Goal: Entertainment & Leisure: Browse casually

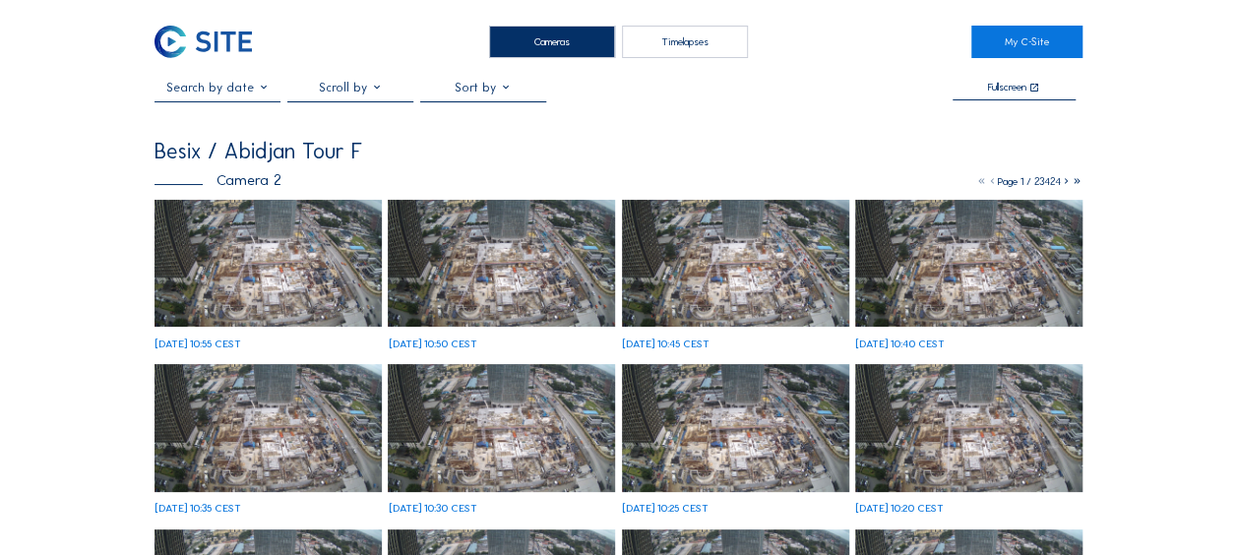
click at [311, 243] on img at bounding box center [268, 264] width 227 height 128
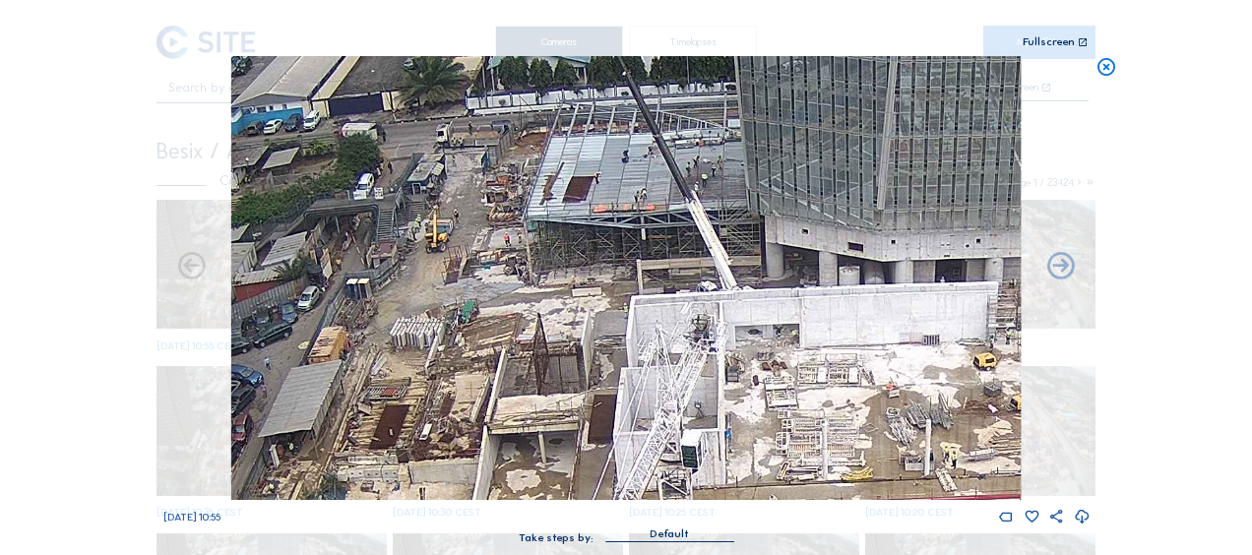
drag, startPoint x: 488, startPoint y: 157, endPoint x: 480, endPoint y: 248, distance: 90.9
click at [480, 248] on img at bounding box center [625, 278] width 789 height 444
drag, startPoint x: 1100, startPoint y: 67, endPoint x: 1091, endPoint y: 73, distance: 10.6
click at [1101, 68] on icon at bounding box center [1106, 67] width 22 height 23
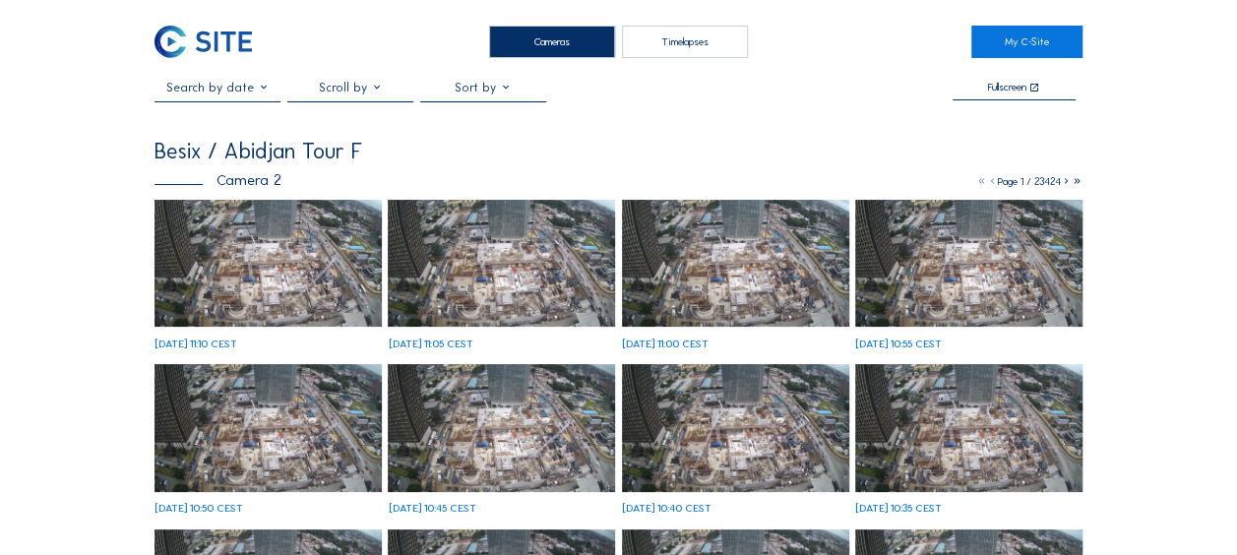
click at [220, 220] on img at bounding box center [268, 264] width 227 height 128
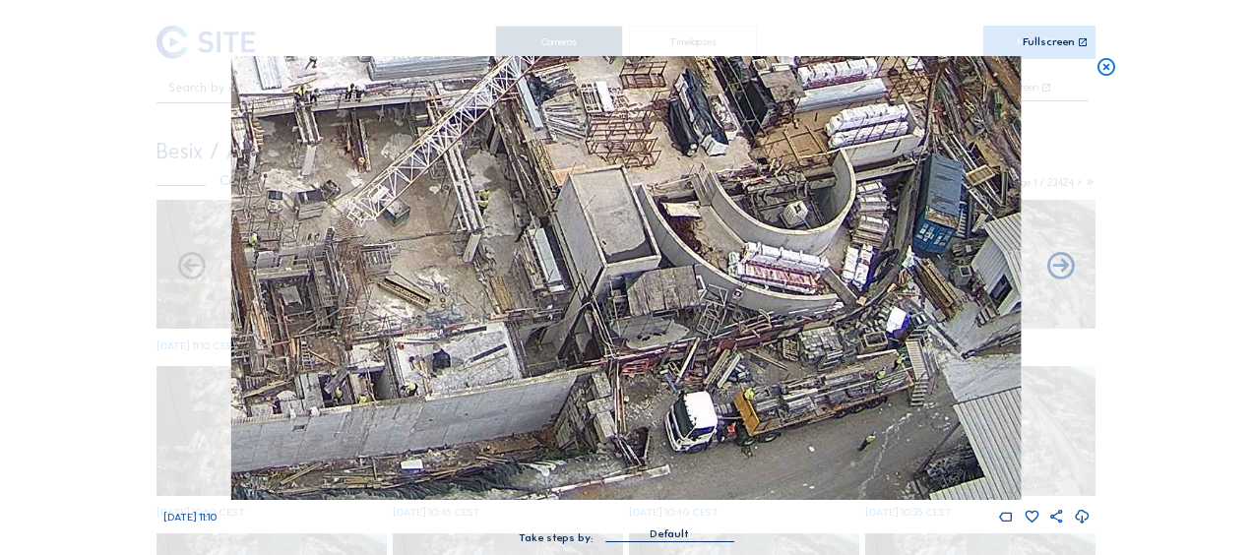
drag, startPoint x: 831, startPoint y: 422, endPoint x: 787, endPoint y: 323, distance: 108.4
click at [787, 323] on img at bounding box center [625, 278] width 789 height 444
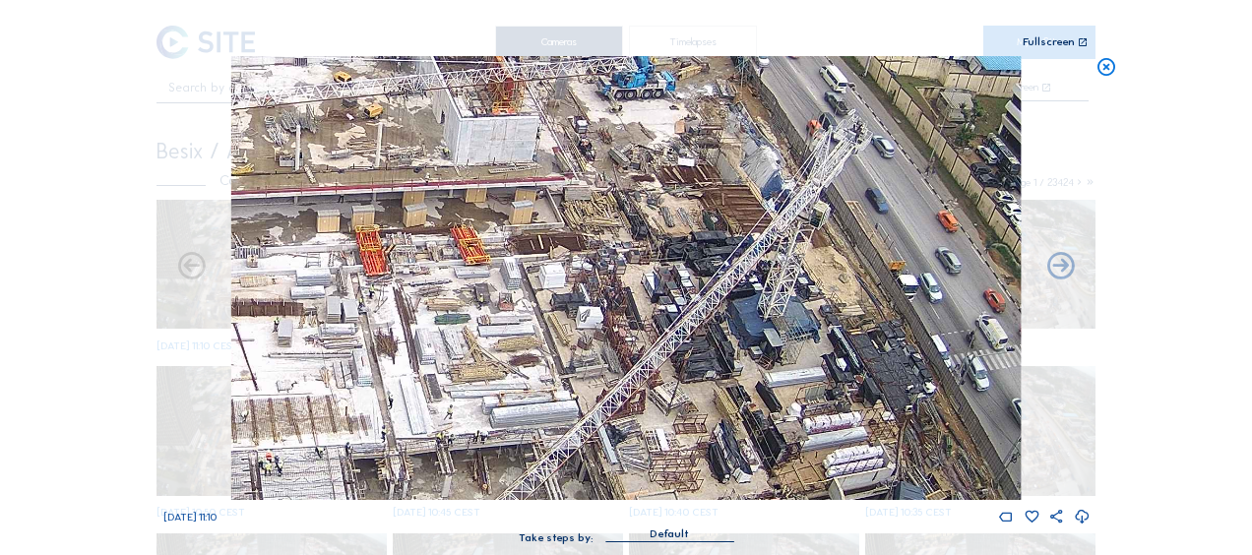
drag, startPoint x: 593, startPoint y: 136, endPoint x: 646, endPoint y: 382, distance: 251.5
click at [646, 382] on img at bounding box center [625, 278] width 789 height 444
click at [639, 268] on img at bounding box center [625, 278] width 789 height 444
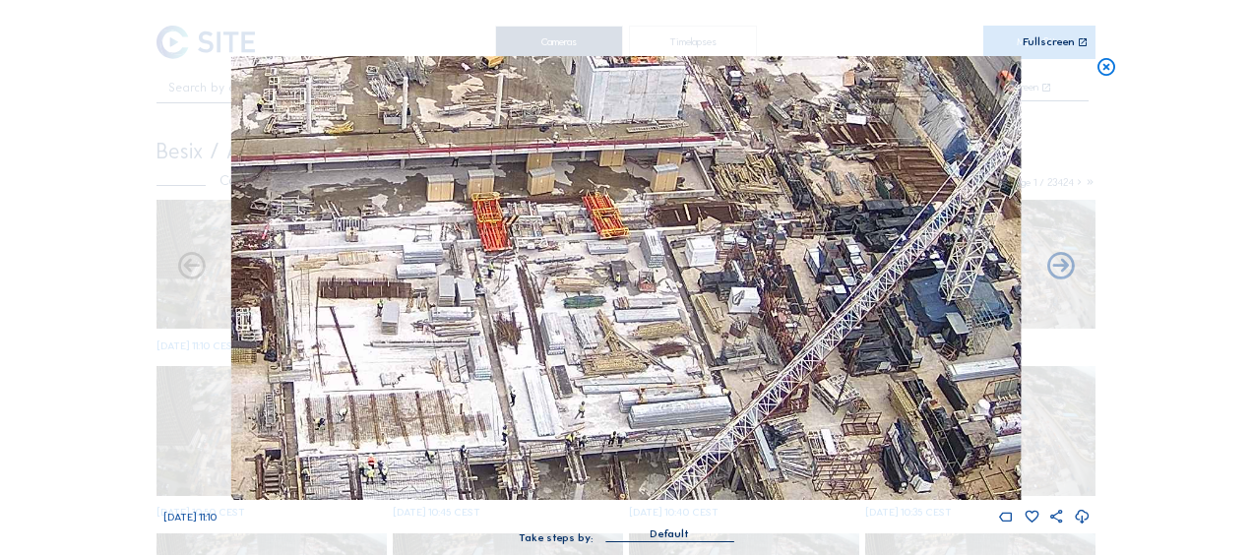
drag, startPoint x: 433, startPoint y: 352, endPoint x: 750, endPoint y: 246, distance: 334.2
click at [744, 248] on img at bounding box center [625, 278] width 789 height 444
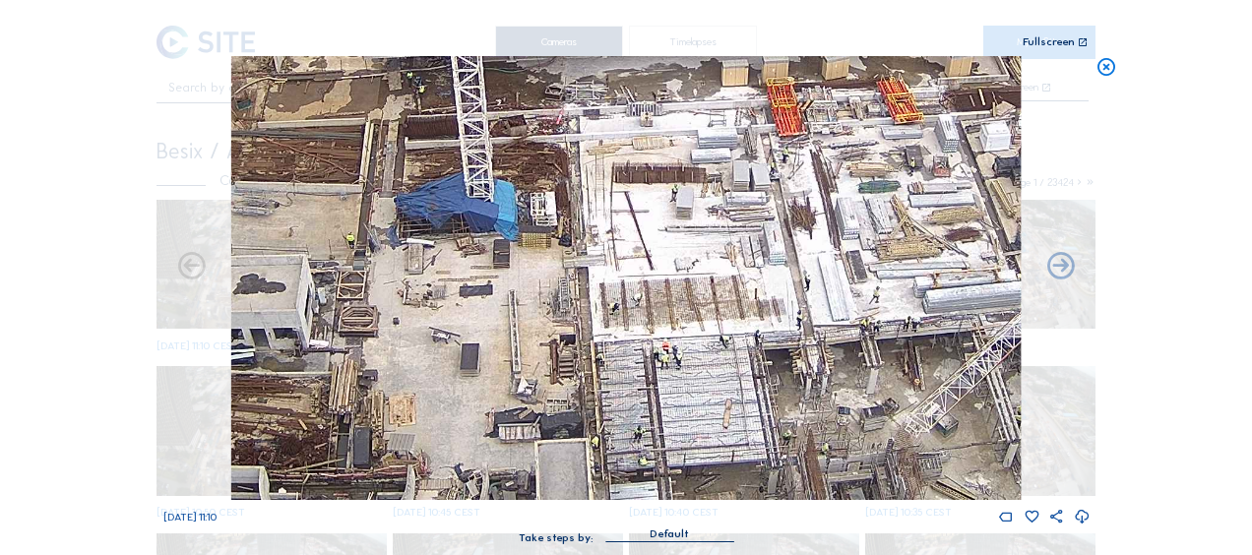
drag, startPoint x: 550, startPoint y: 400, endPoint x: 787, endPoint y: 258, distance: 276.3
click at [781, 262] on img at bounding box center [625, 278] width 789 height 444
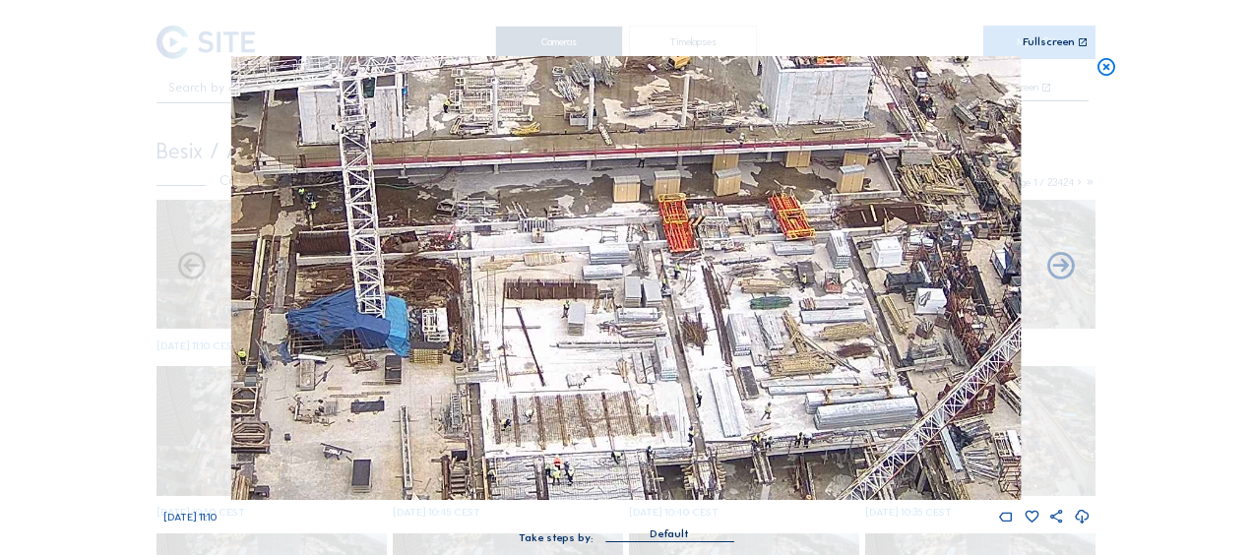
drag, startPoint x: 663, startPoint y: 202, endPoint x: 494, endPoint y: 337, distance: 216.4
click at [494, 340] on img at bounding box center [625, 278] width 789 height 444
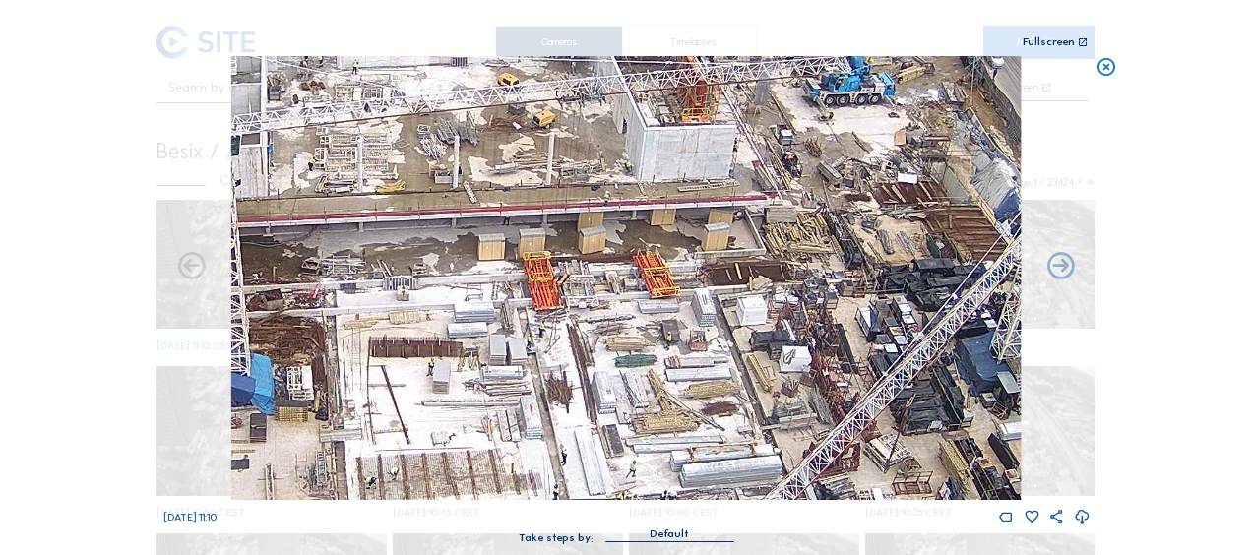
drag, startPoint x: 746, startPoint y: 191, endPoint x: 596, endPoint y: 213, distance: 151.1
click at [596, 213] on img at bounding box center [625, 278] width 789 height 444
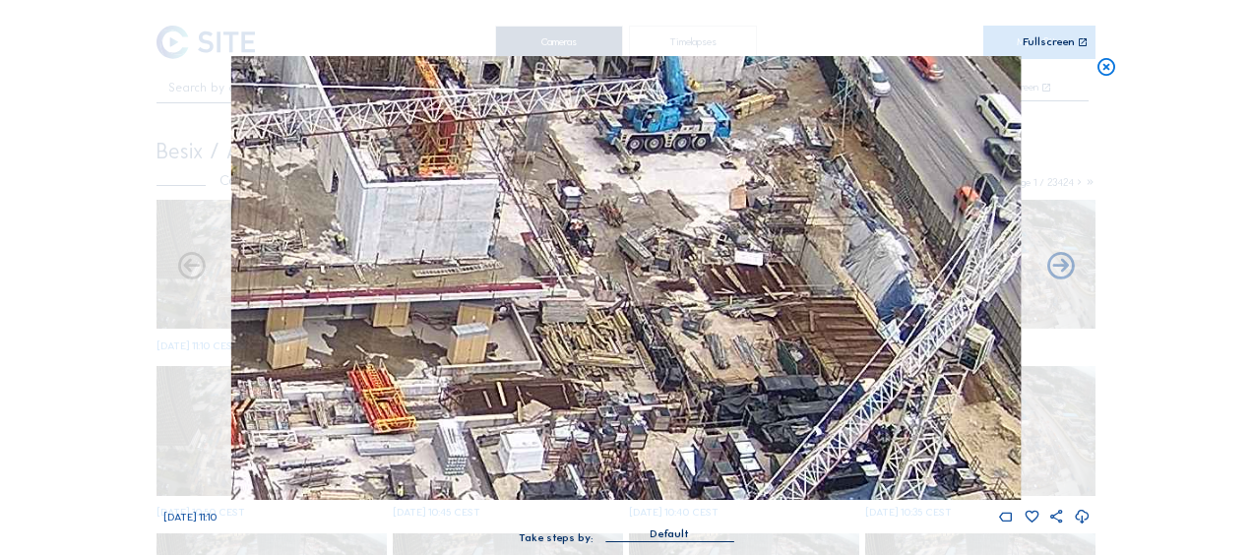
drag, startPoint x: 782, startPoint y: 111, endPoint x: 669, endPoint y: 172, distance: 128.6
click at [669, 172] on img at bounding box center [625, 278] width 789 height 444
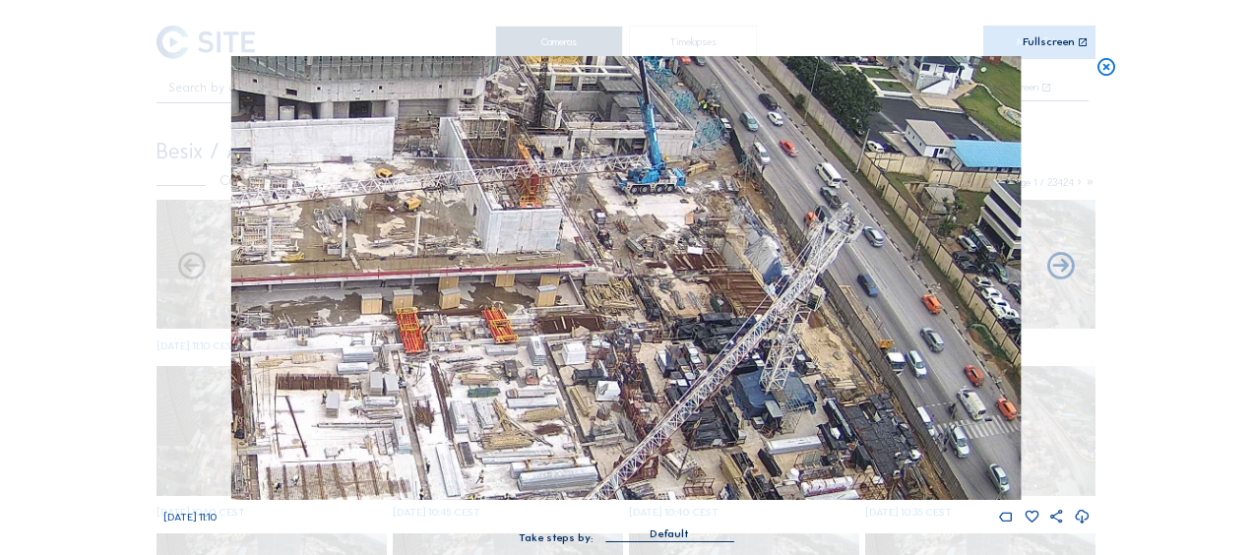
drag, startPoint x: 679, startPoint y: 370, endPoint x: 596, endPoint y: 240, distance: 154.0
click at [596, 240] on img at bounding box center [625, 278] width 789 height 444
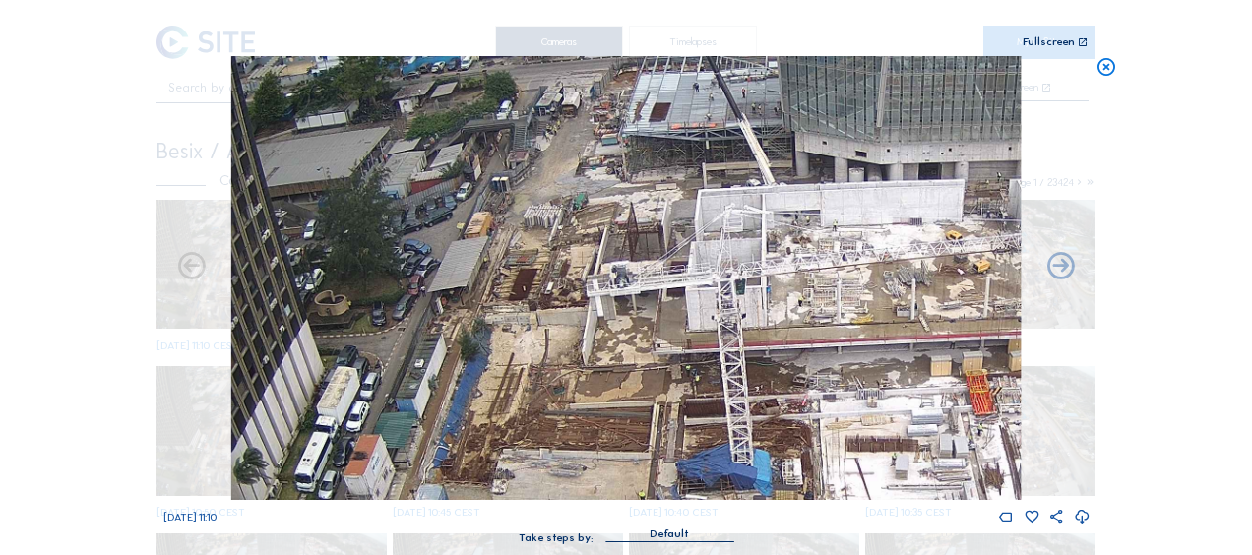
drag, startPoint x: 348, startPoint y: 138, endPoint x: 991, endPoint y: 310, distance: 665.3
click at [991, 310] on img at bounding box center [625, 278] width 789 height 444
click at [1112, 67] on icon at bounding box center [1106, 67] width 22 height 23
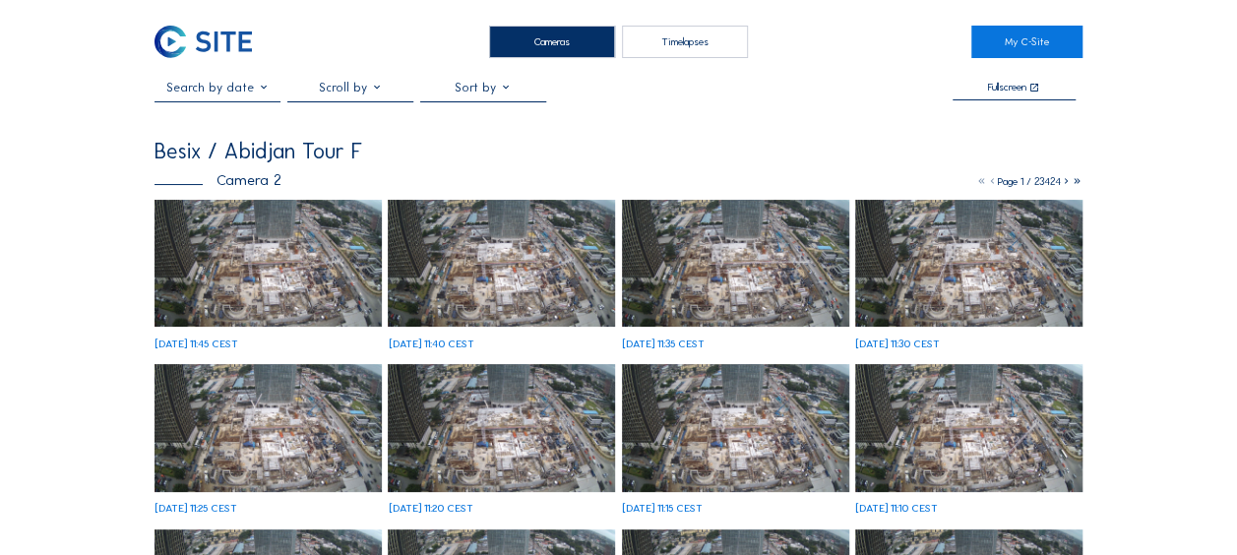
click at [248, 281] on img at bounding box center [268, 264] width 227 height 128
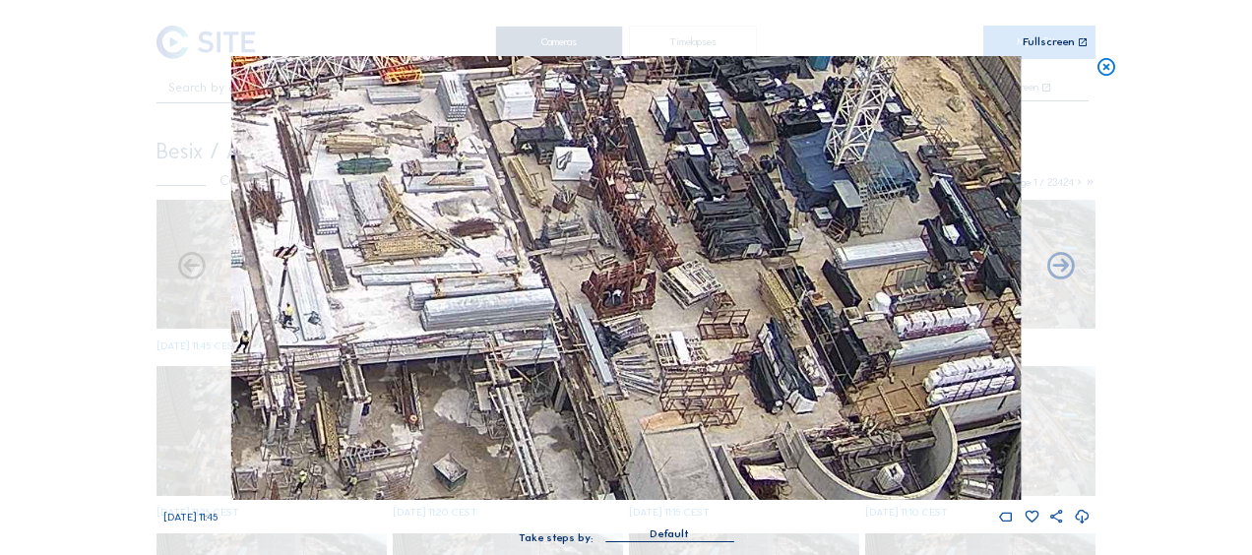
drag, startPoint x: 621, startPoint y: 167, endPoint x: 661, endPoint y: 409, distance: 245.4
click at [661, 409] on img at bounding box center [625, 278] width 789 height 444
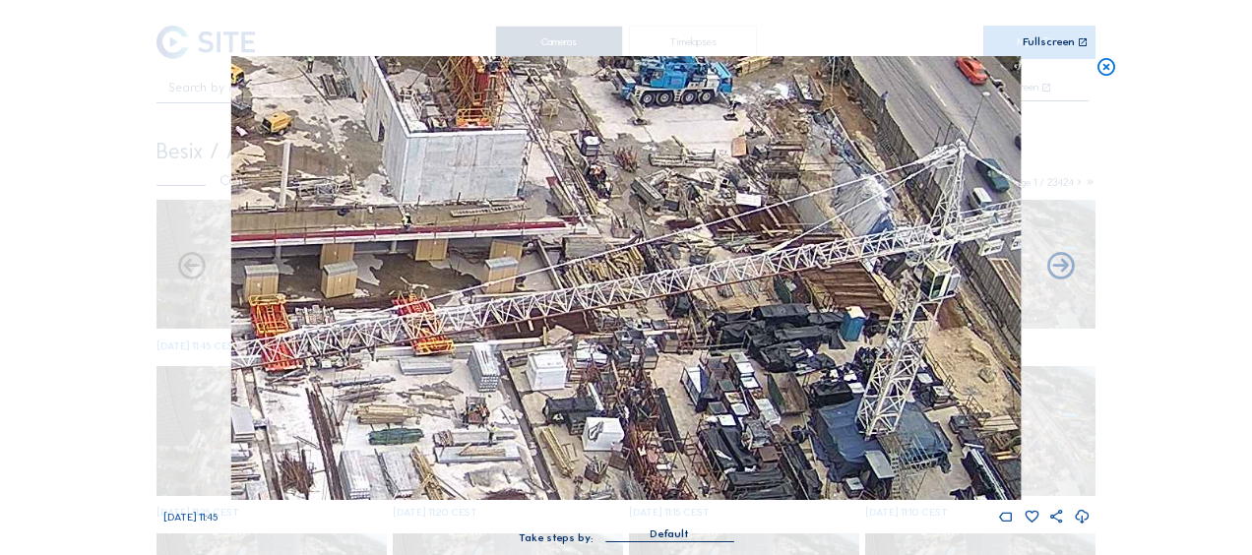
drag, startPoint x: 697, startPoint y: 506, endPoint x: 695, endPoint y: 605, distance: 99.4
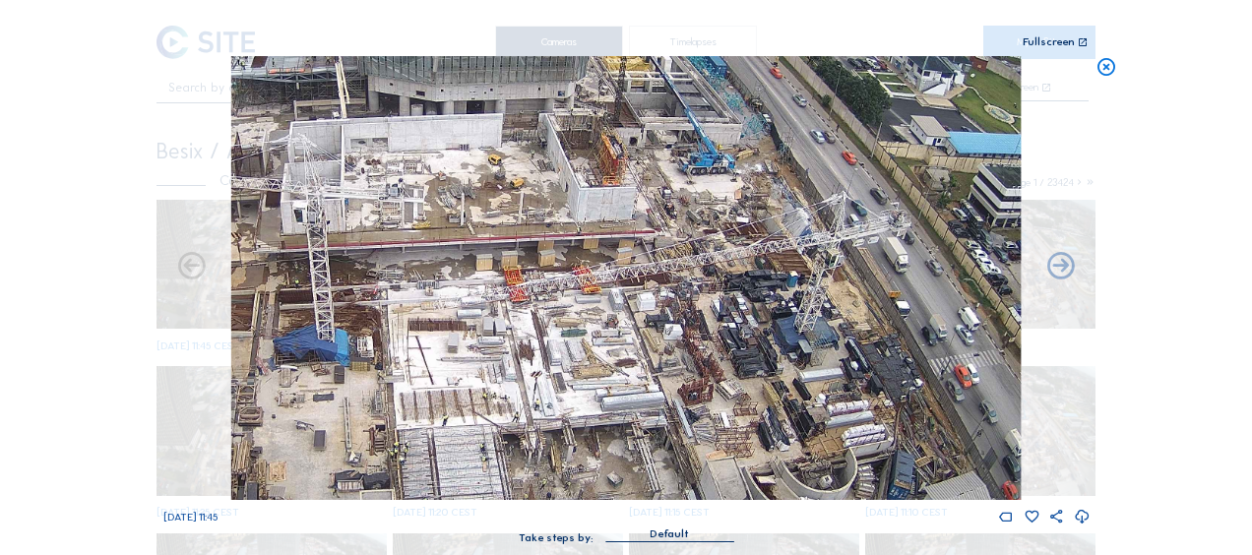
drag, startPoint x: 579, startPoint y: 374, endPoint x: 602, endPoint y: 282, distance: 94.5
click at [601, 283] on img at bounding box center [625, 278] width 789 height 444
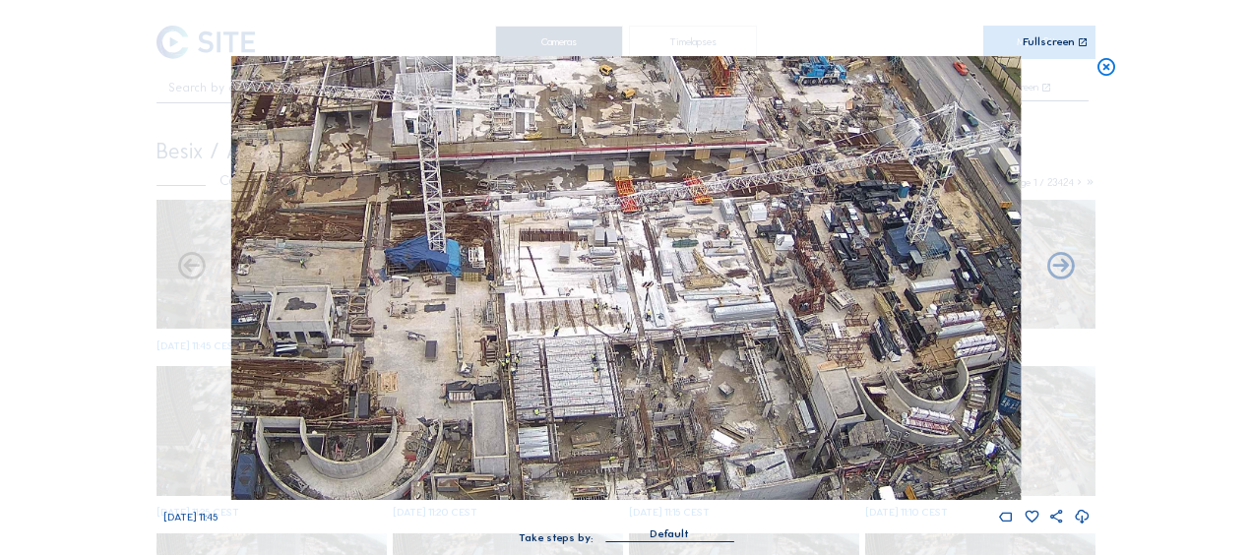
drag, startPoint x: 388, startPoint y: 457, endPoint x: 499, endPoint y: 371, distance: 140.3
click at [499, 371] on img at bounding box center [625, 278] width 789 height 444
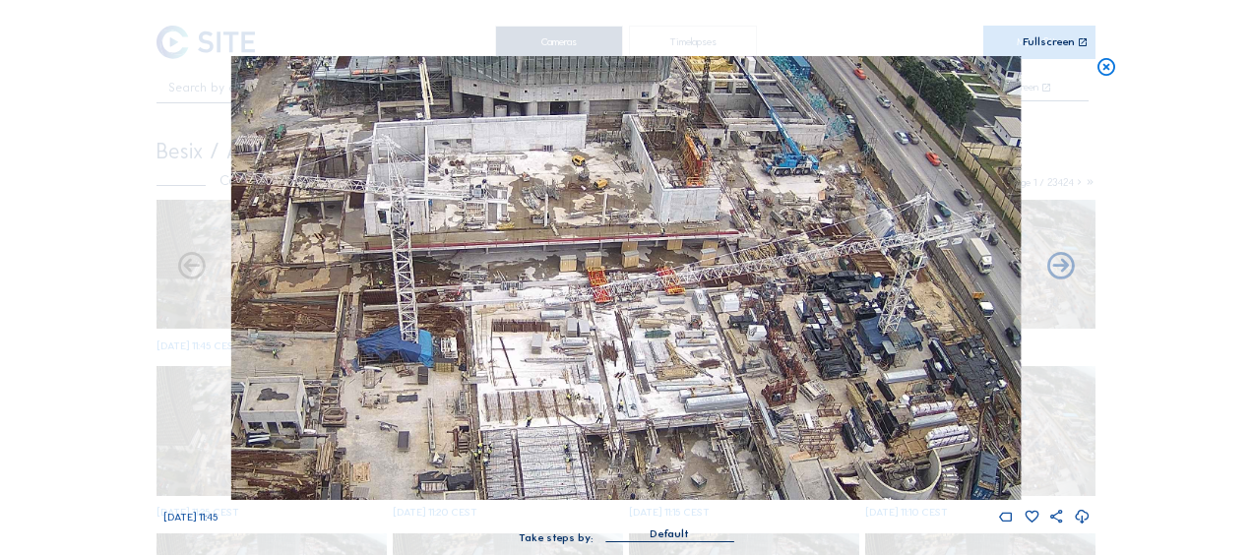
drag, startPoint x: 437, startPoint y: 290, endPoint x: 463, endPoint y: 324, distance: 42.1
click at [403, 380] on img at bounding box center [625, 278] width 789 height 444
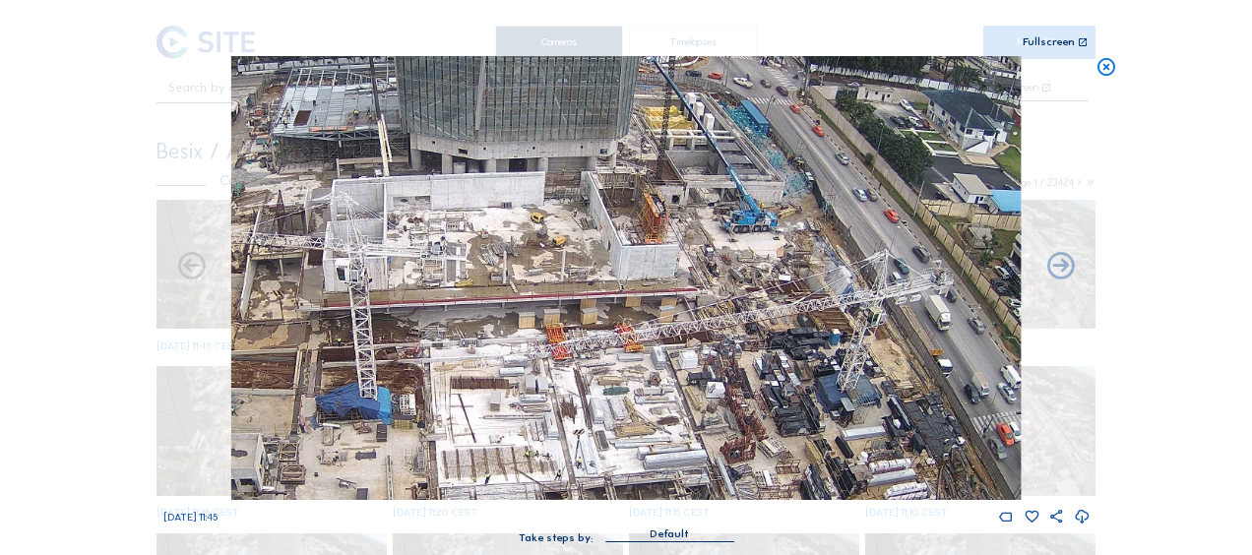
drag, startPoint x: 504, startPoint y: 305, endPoint x: 465, endPoint y: 335, distance: 48.4
click at [465, 335] on img at bounding box center [625, 278] width 789 height 444
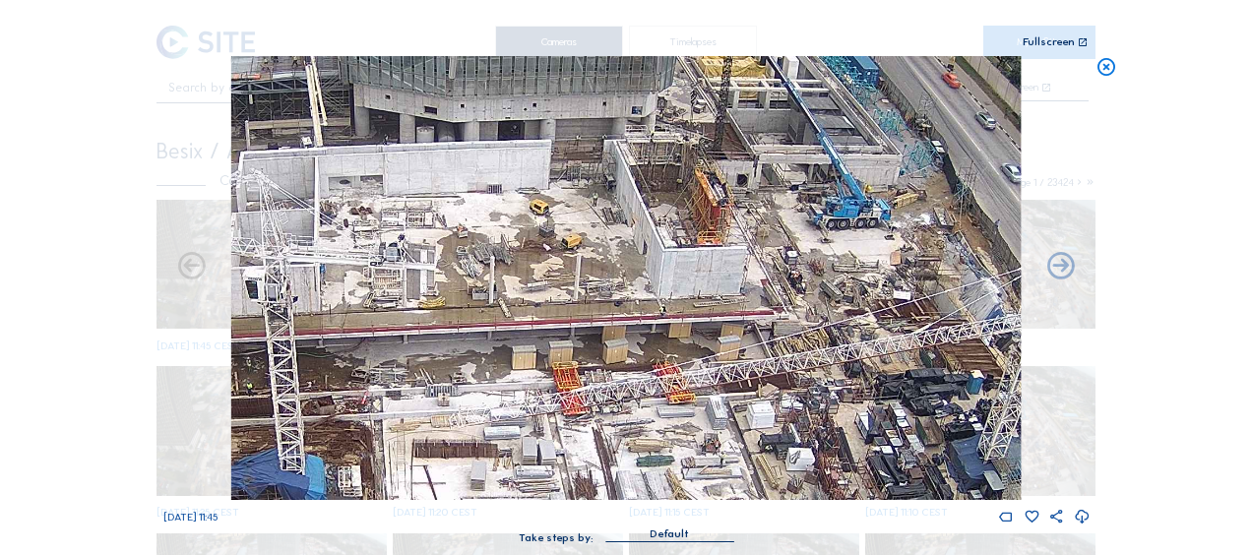
drag, startPoint x: 1112, startPoint y: 70, endPoint x: 1103, endPoint y: 79, distance: 12.5
click at [1111, 69] on icon at bounding box center [1106, 67] width 22 height 23
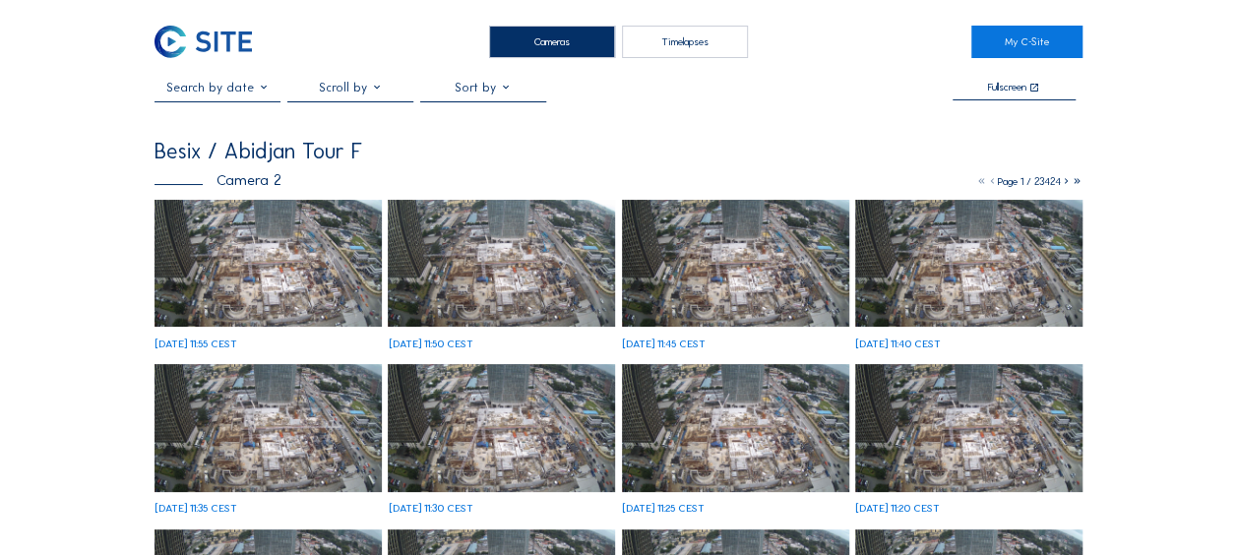
click at [251, 248] on img at bounding box center [268, 264] width 227 height 128
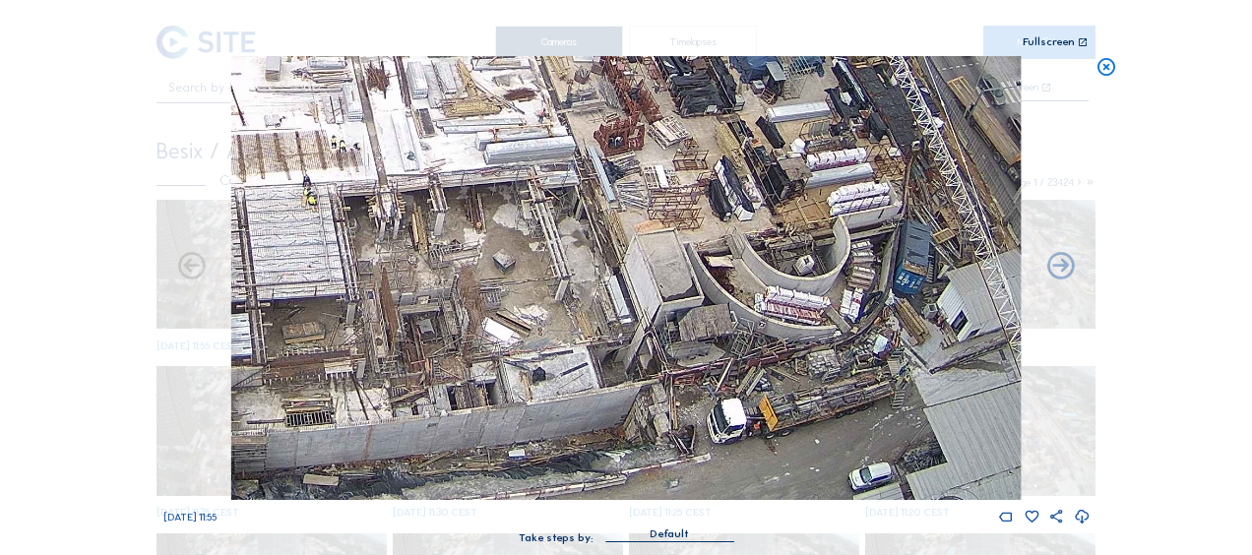
drag, startPoint x: 800, startPoint y: 431, endPoint x: 775, endPoint y: 325, distance: 109.3
click at [775, 325] on img at bounding box center [625, 278] width 789 height 444
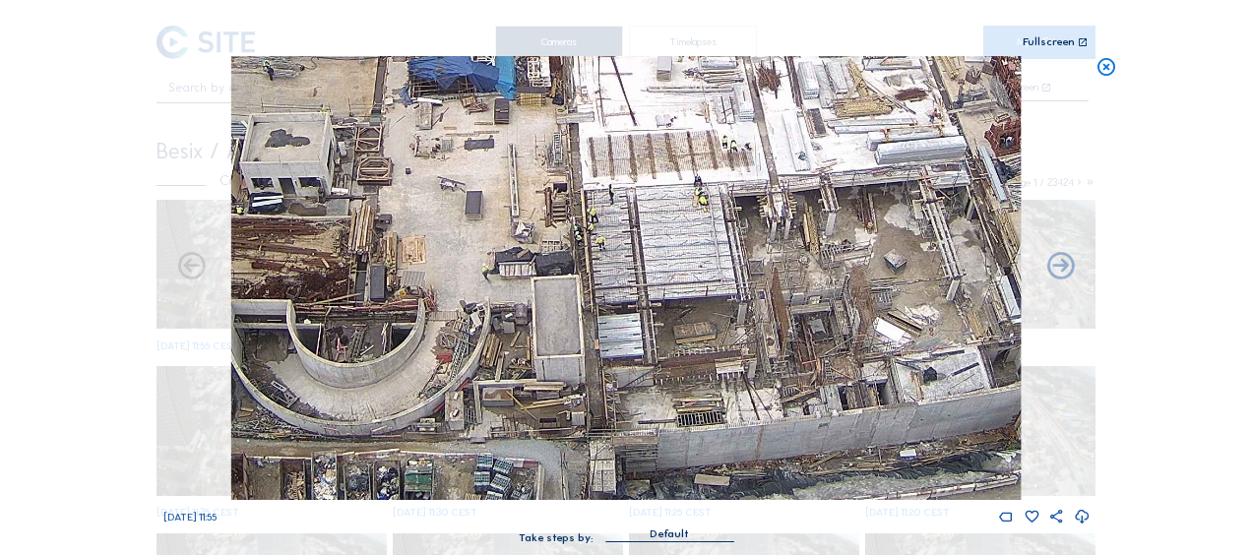
drag, startPoint x: 367, startPoint y: 359, endPoint x: 764, endPoint y: 313, distance: 399.3
click at [764, 313] on img at bounding box center [625, 278] width 789 height 444
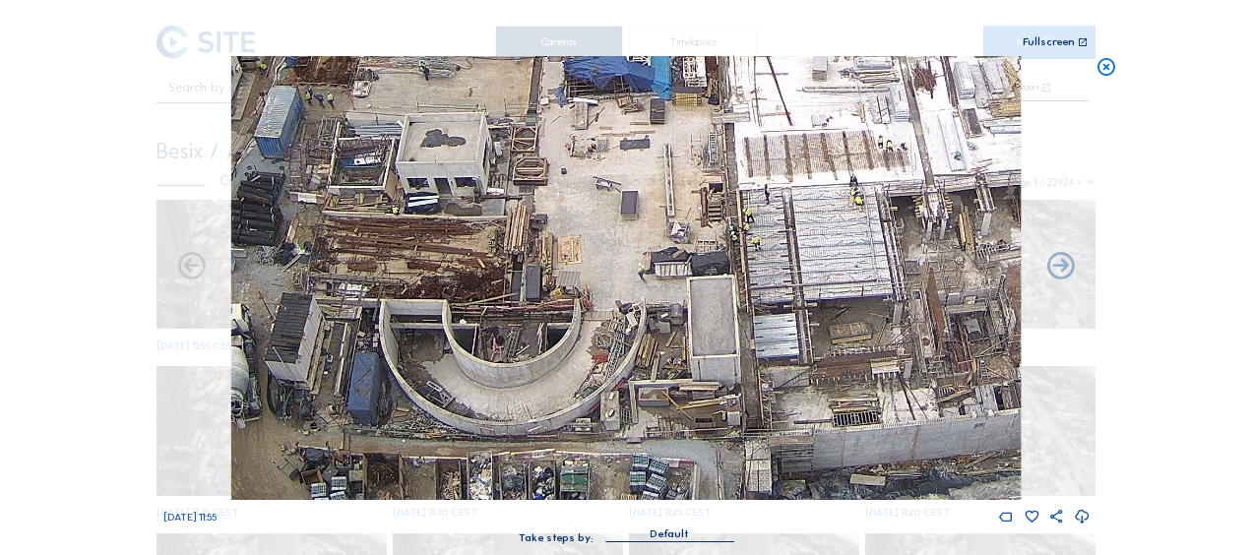
drag, startPoint x: 588, startPoint y: 372, endPoint x: 741, endPoint y: 315, distance: 163.8
click at [741, 315] on img at bounding box center [625, 278] width 789 height 444
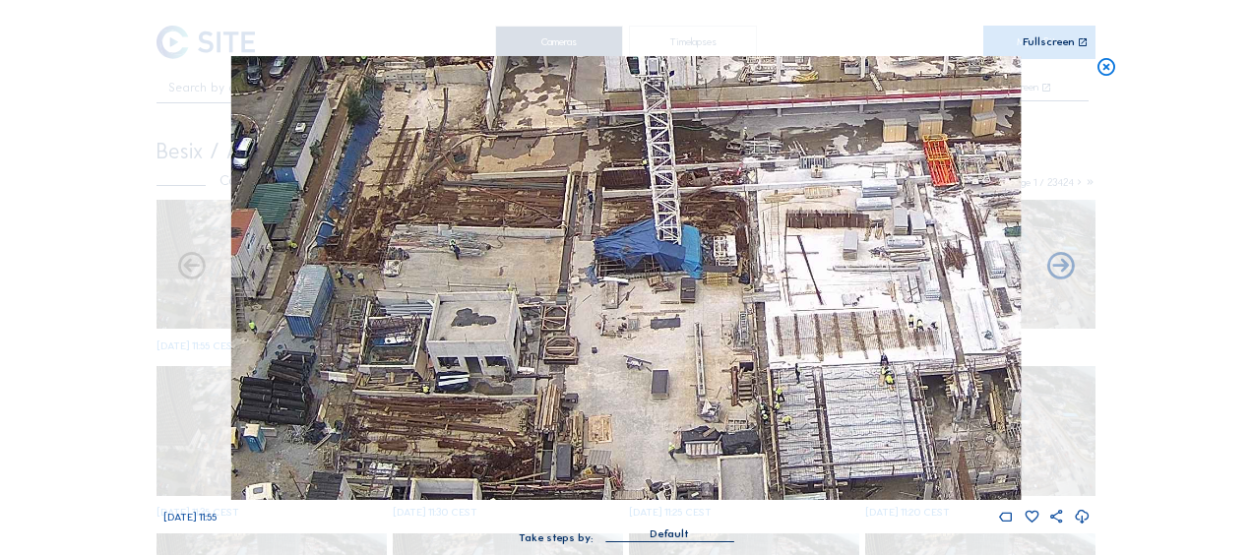
drag, startPoint x: 518, startPoint y: 329, endPoint x: 623, endPoint y: 380, distance: 117.1
click at [546, 436] on img at bounding box center [625, 278] width 789 height 444
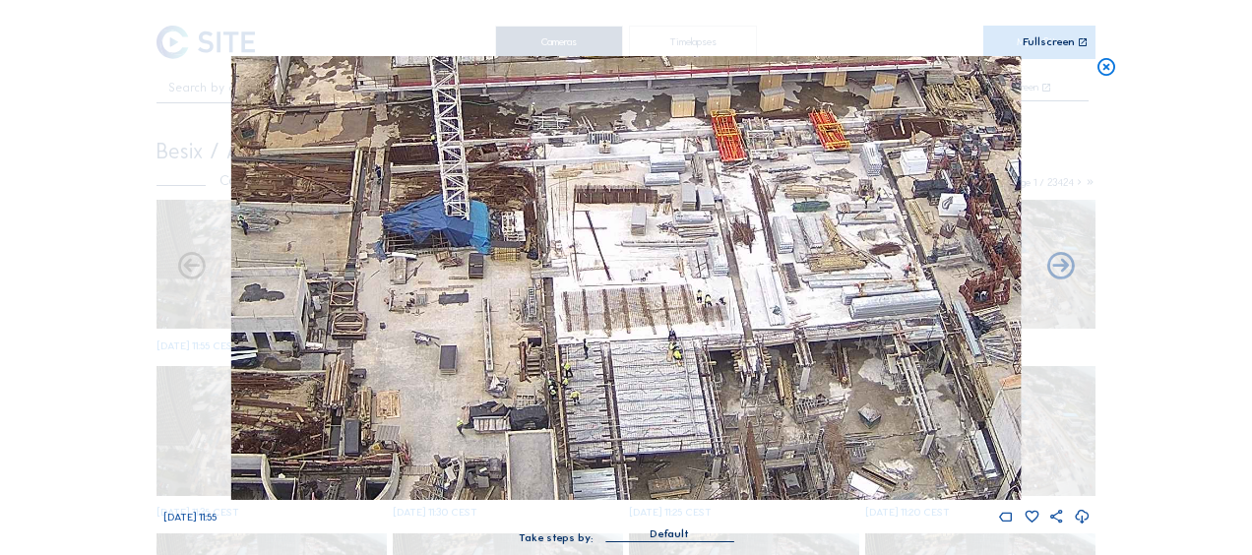
drag, startPoint x: 808, startPoint y: 342, endPoint x: 598, endPoint y: 325, distance: 210.4
click at [598, 325] on img at bounding box center [625, 278] width 789 height 444
drag, startPoint x: 932, startPoint y: 287, endPoint x: 585, endPoint y: 321, distance: 349.0
click at [585, 321] on img at bounding box center [625, 278] width 789 height 444
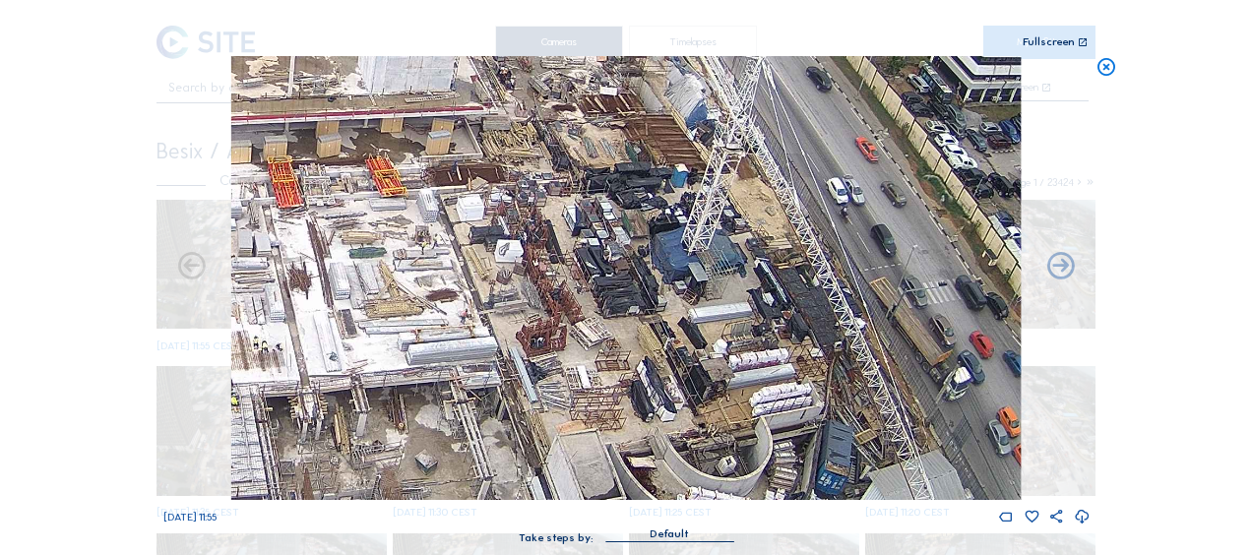
click at [737, 319] on img at bounding box center [625, 278] width 789 height 444
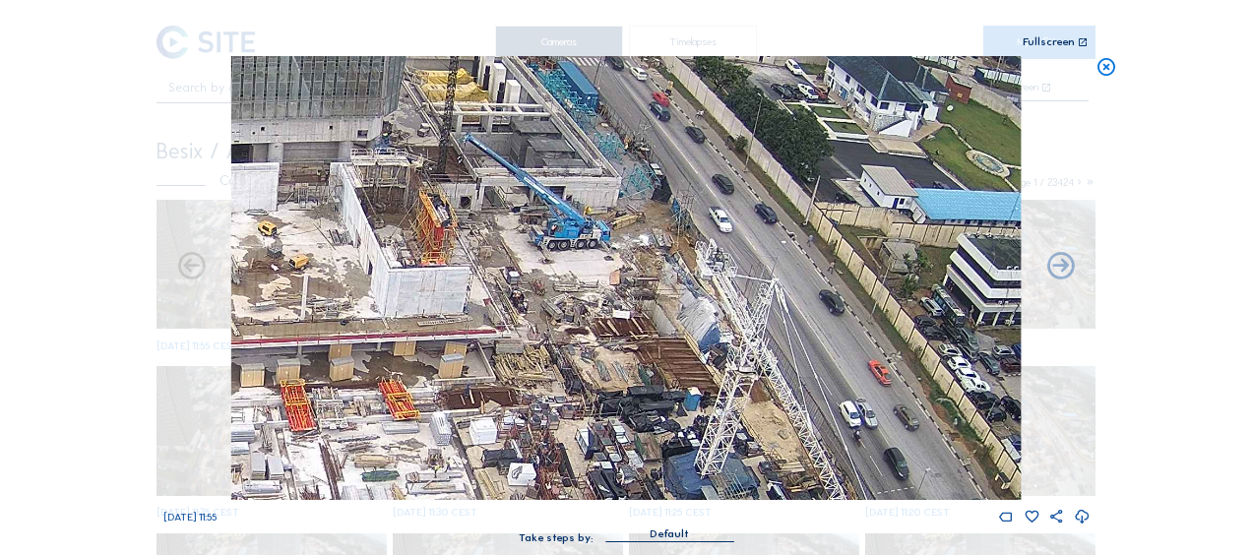
drag, startPoint x: 762, startPoint y: 223, endPoint x: 756, endPoint y: 427, distance: 203.8
click at [774, 427] on img at bounding box center [625, 278] width 789 height 444
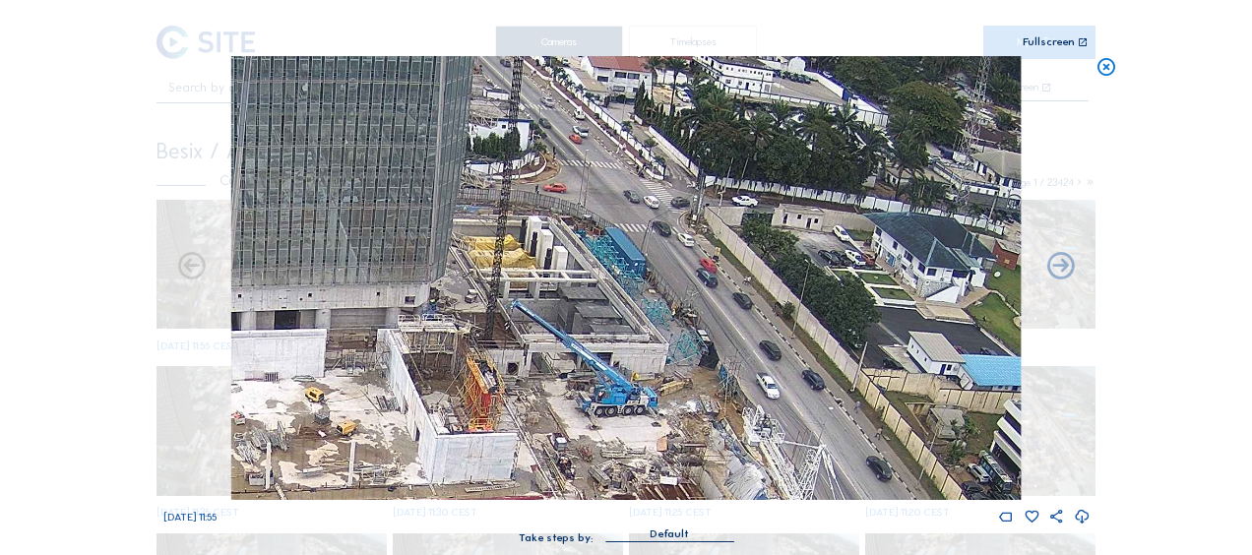
drag, startPoint x: 661, startPoint y: 383, endPoint x: 671, endPoint y: 392, distance: 13.2
click at [671, 392] on img at bounding box center [625, 278] width 789 height 444
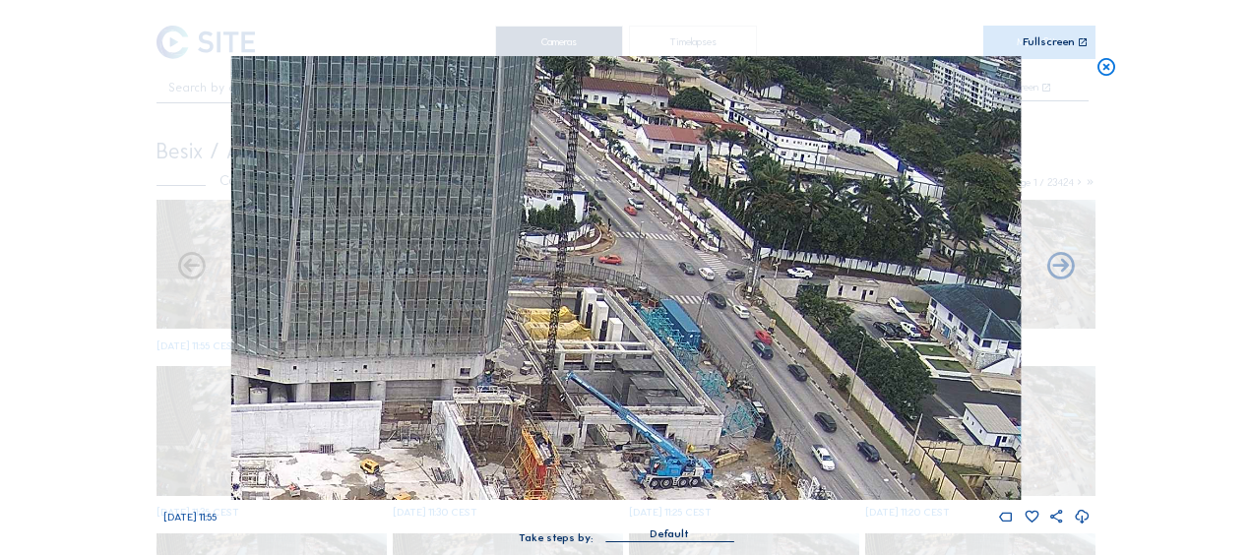
drag, startPoint x: 677, startPoint y: 339, endPoint x: 770, endPoint y: 505, distance: 190.3
click at [770, 505] on div "[DATE] 11:55" at bounding box center [626, 290] width 926 height 469
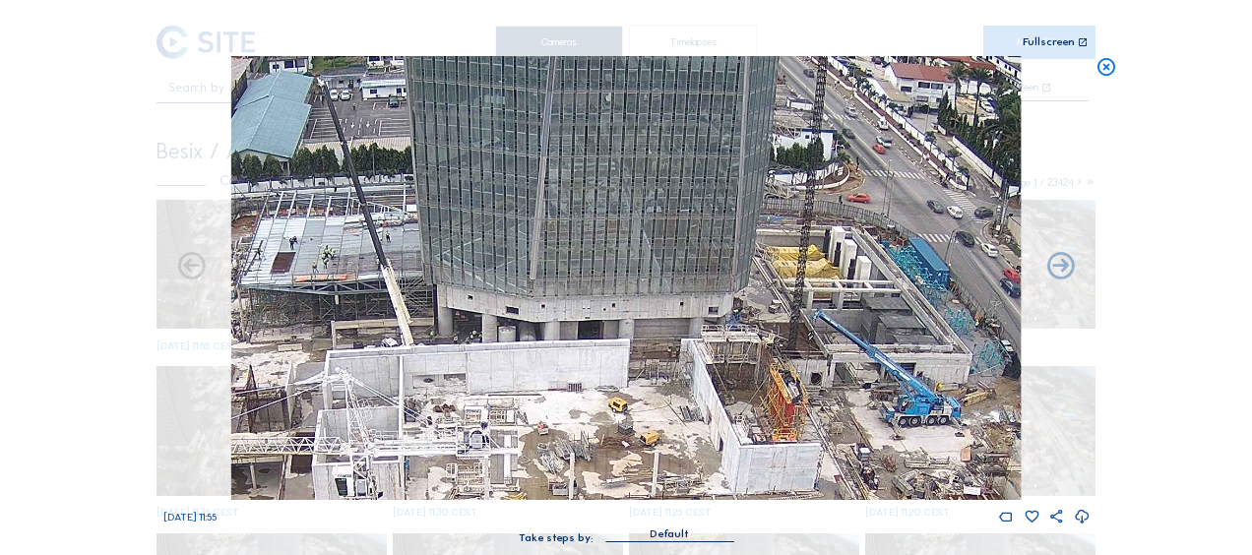
drag, startPoint x: 516, startPoint y: 362, endPoint x: 719, endPoint y: 227, distance: 244.3
click at [719, 227] on img at bounding box center [625, 278] width 789 height 444
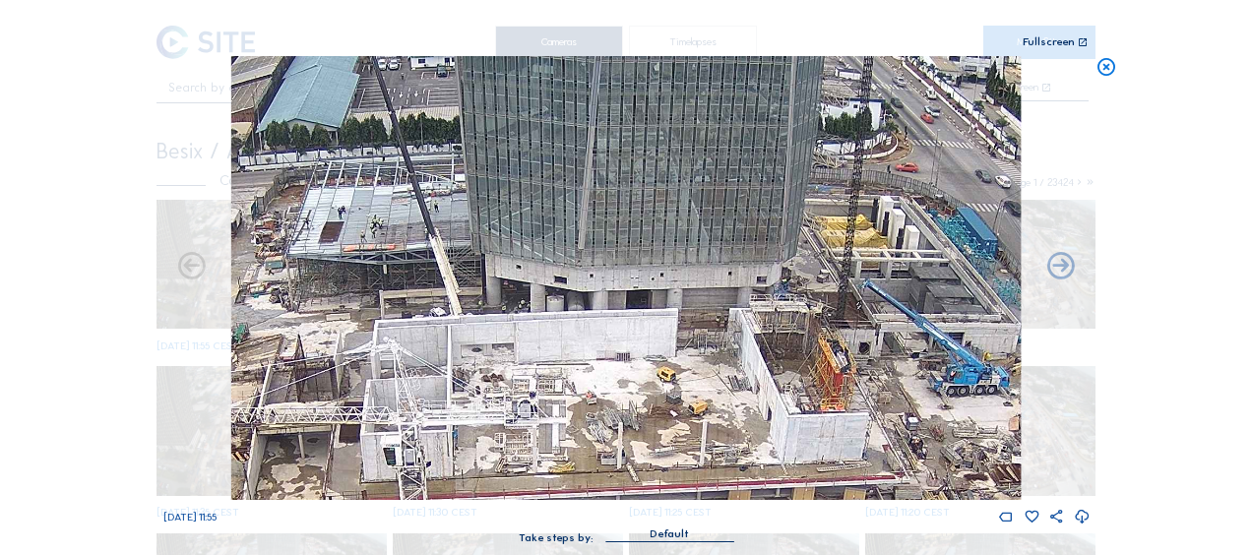
drag, startPoint x: 640, startPoint y: 315, endPoint x: 799, endPoint y: 169, distance: 215.9
click at [799, 169] on img at bounding box center [625, 278] width 789 height 444
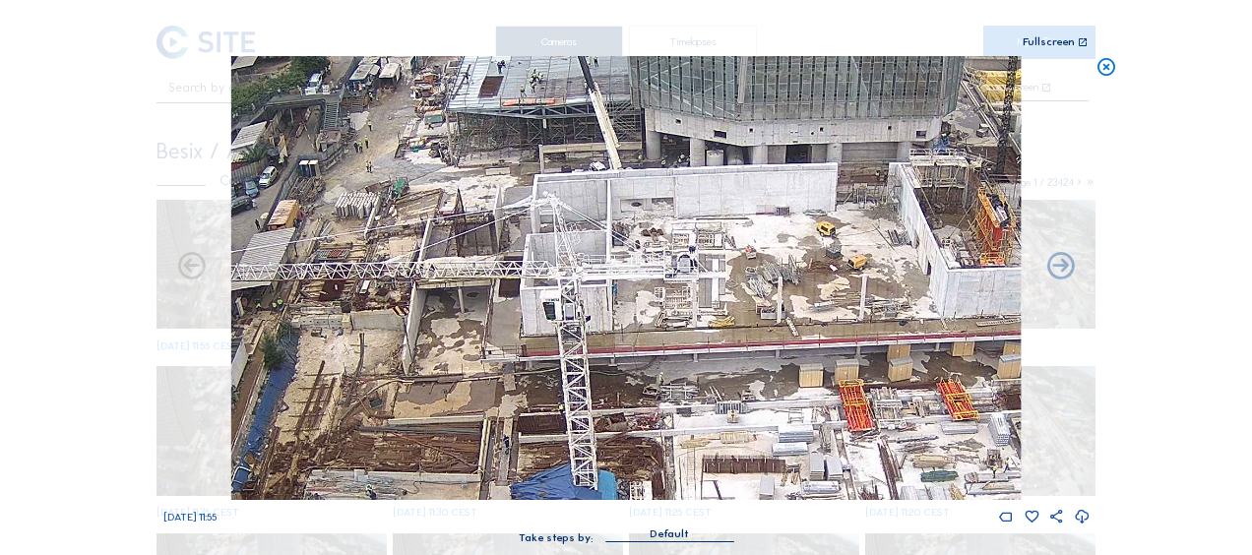
drag, startPoint x: 634, startPoint y: 321, endPoint x: 650, endPoint y: 252, distance: 70.7
click at [649, 252] on img at bounding box center [625, 278] width 789 height 444
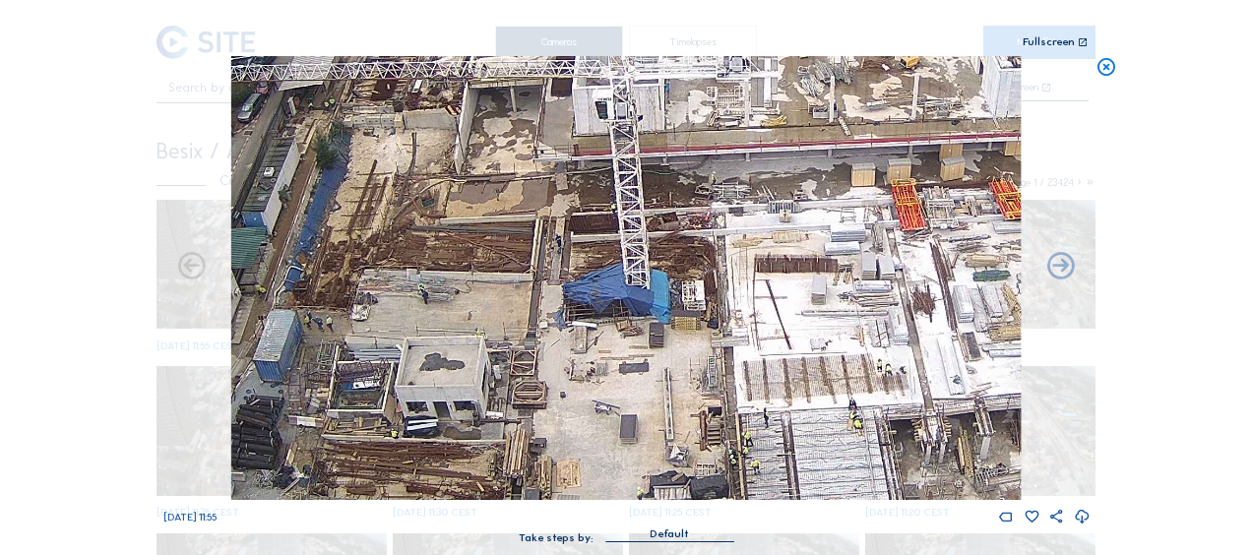
drag, startPoint x: 527, startPoint y: 329, endPoint x: 565, endPoint y: 197, distance: 137.1
click at [565, 197] on img at bounding box center [625, 278] width 789 height 444
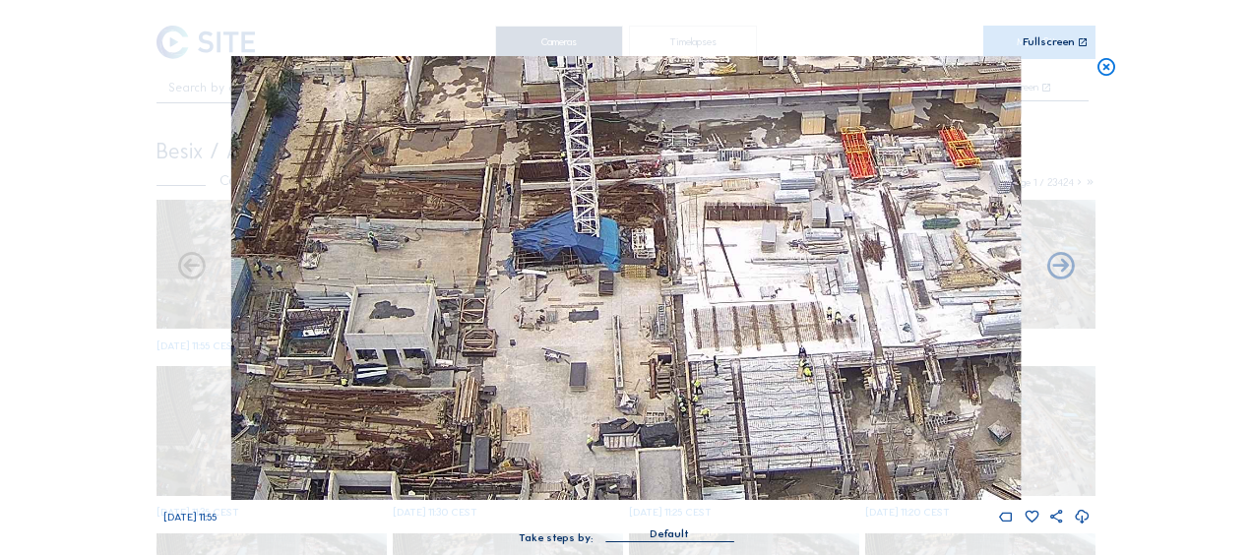
drag, startPoint x: 611, startPoint y: 312, endPoint x: 608, endPoint y: 291, distance: 20.9
click at [565, 238] on img at bounding box center [625, 278] width 789 height 444
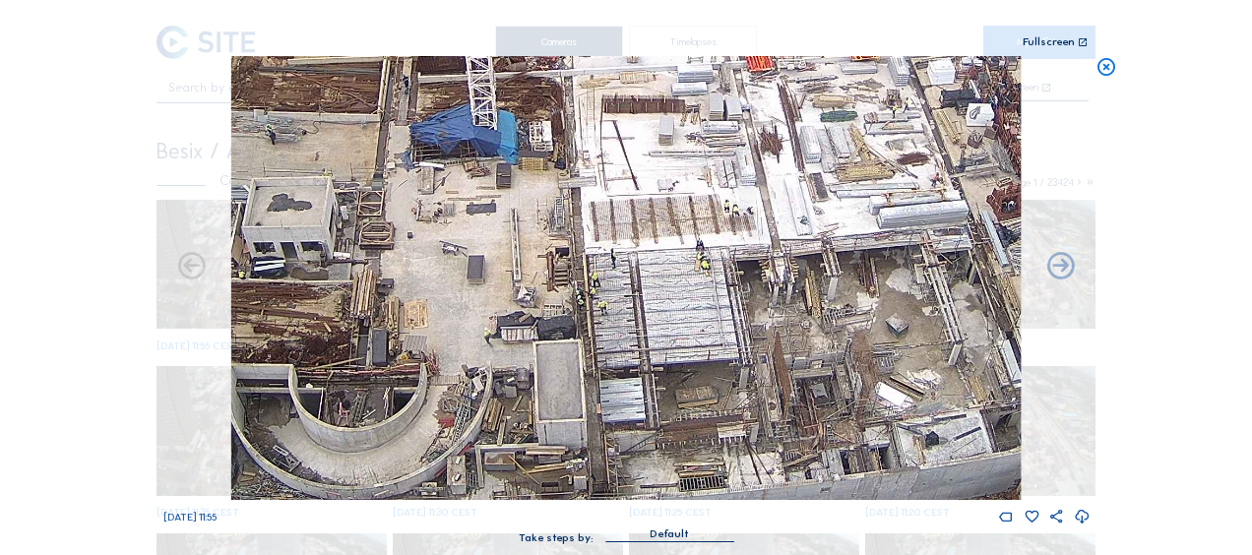
drag, startPoint x: 624, startPoint y: 317, endPoint x: 694, endPoint y: 350, distance: 77.5
click at [608, 304] on img at bounding box center [625, 278] width 789 height 444
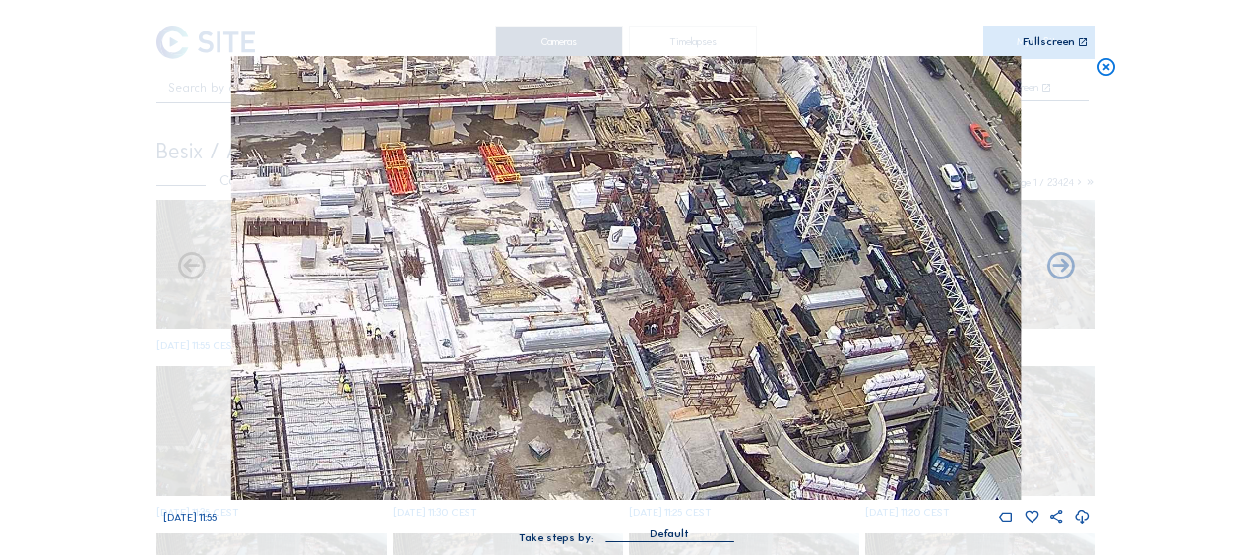
drag, startPoint x: 651, startPoint y: 274, endPoint x: 565, endPoint y: 293, distance: 88.8
click at [565, 293] on img at bounding box center [625, 278] width 789 height 444
click at [1098, 68] on icon at bounding box center [1106, 67] width 22 height 23
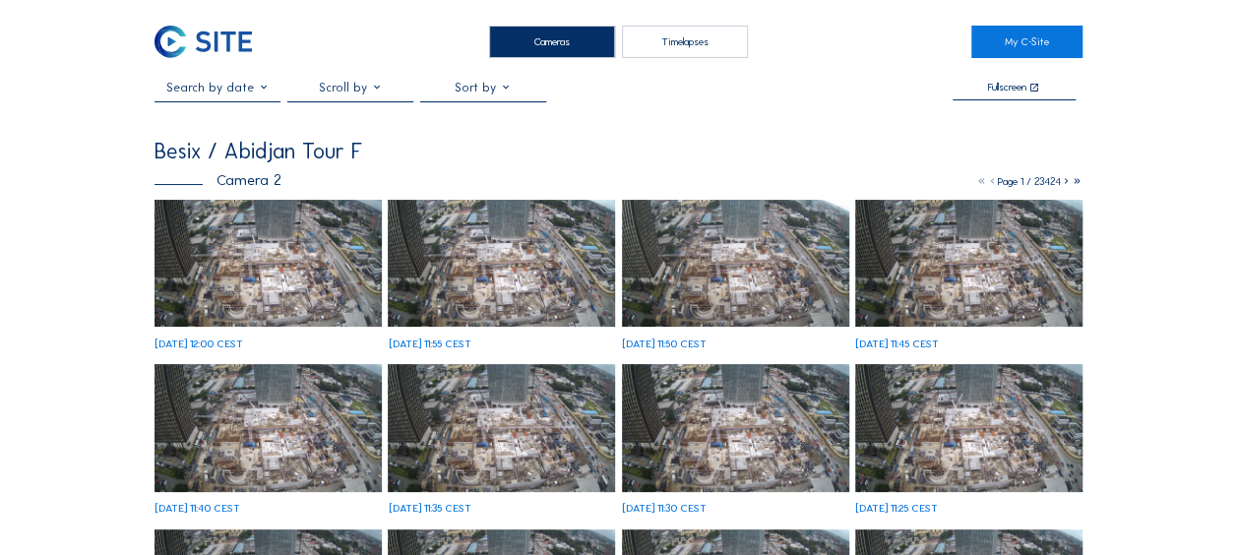
click at [209, 228] on img at bounding box center [268, 264] width 227 height 128
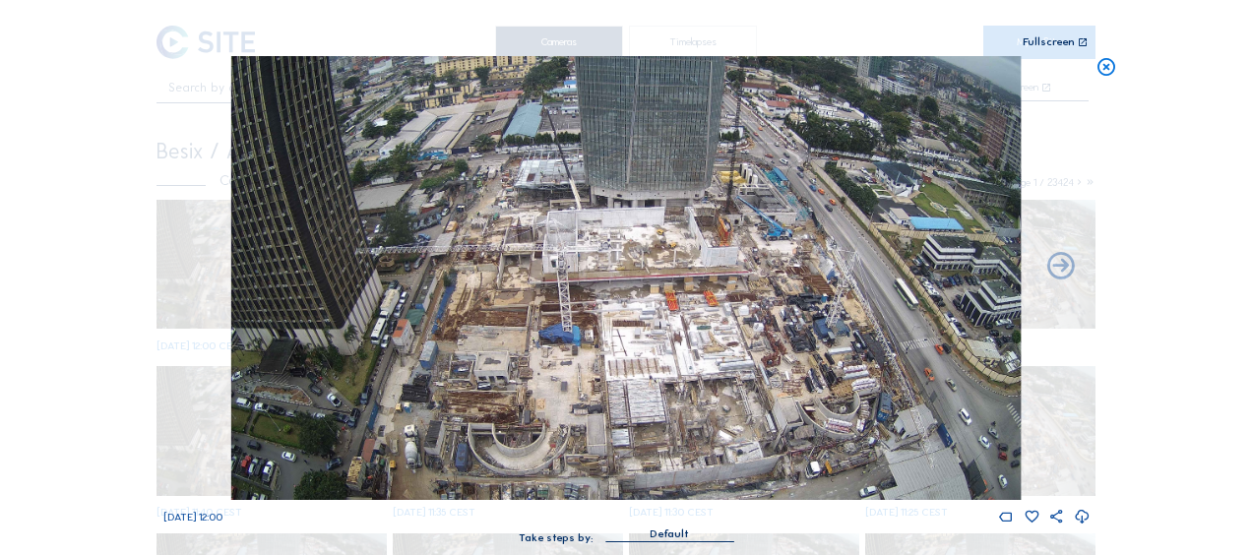
click at [1100, 72] on icon at bounding box center [1106, 67] width 22 height 23
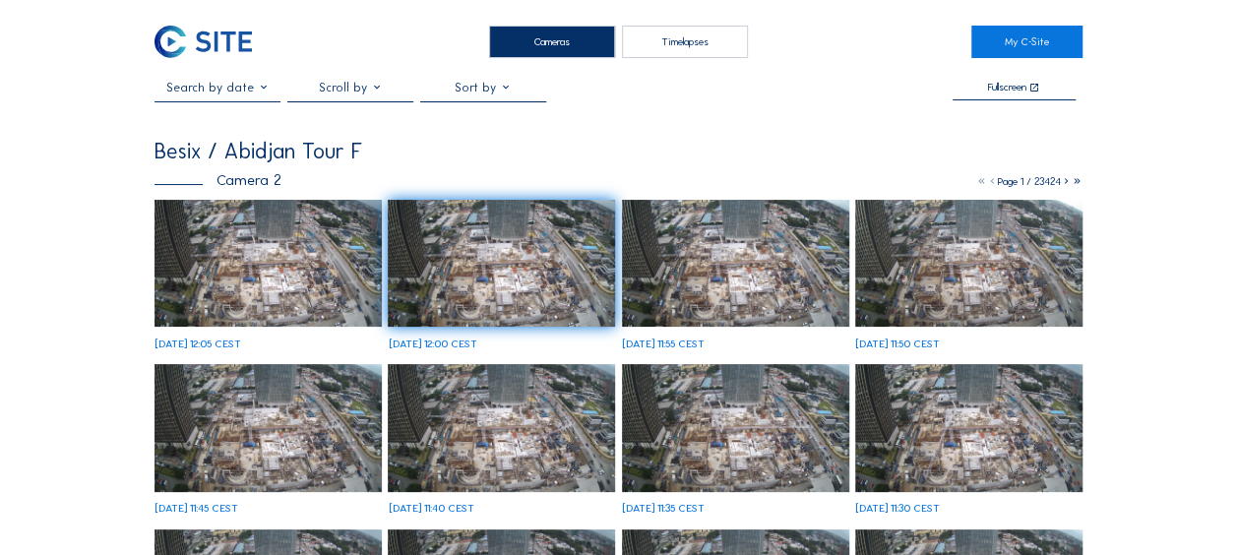
click at [201, 250] on img at bounding box center [268, 264] width 227 height 128
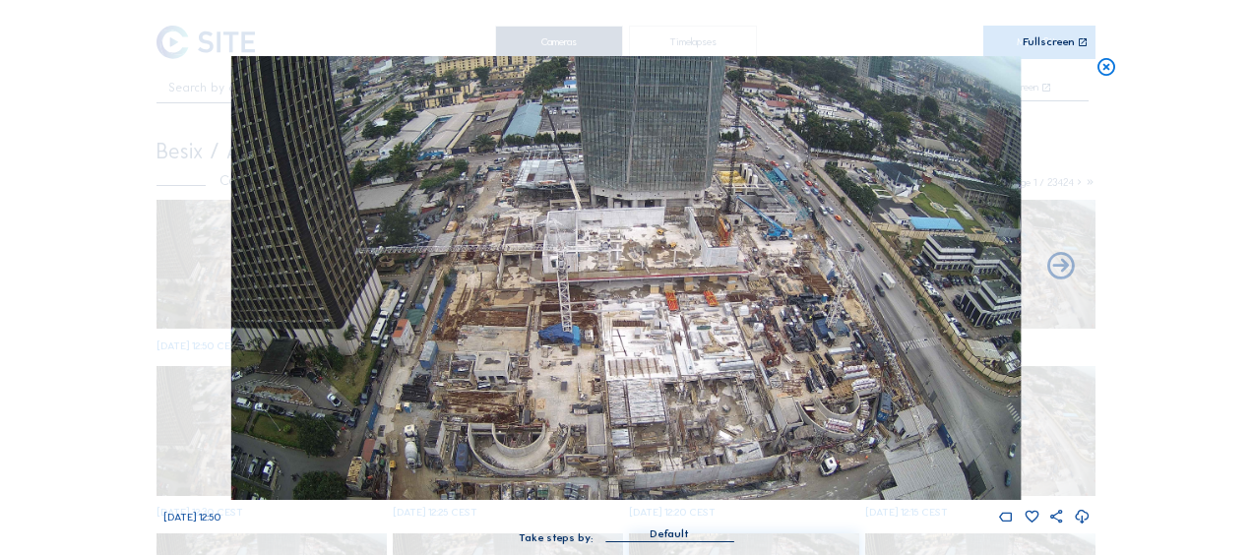
click at [1112, 69] on icon at bounding box center [1106, 67] width 22 height 23
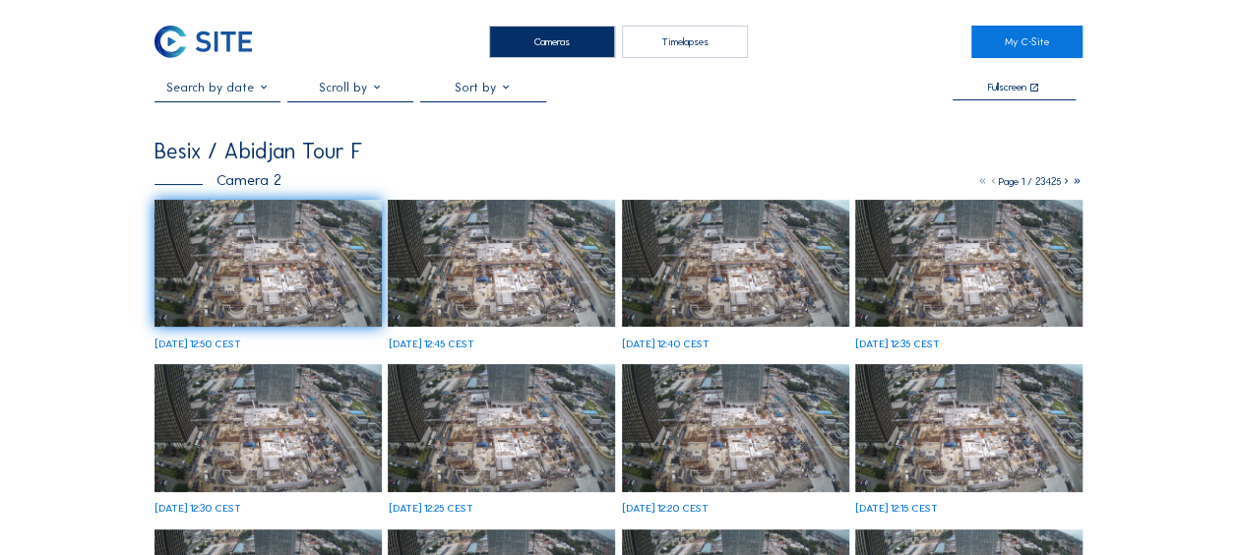
click at [204, 240] on img at bounding box center [268, 264] width 227 height 128
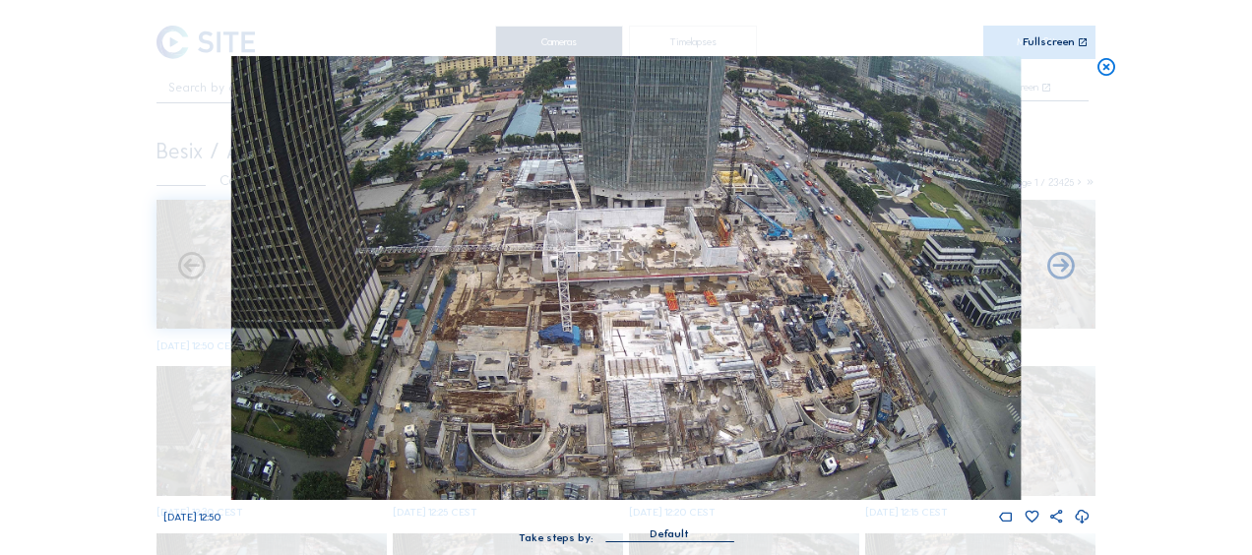
click at [1112, 64] on icon at bounding box center [1106, 67] width 22 height 23
